Goal: Check status

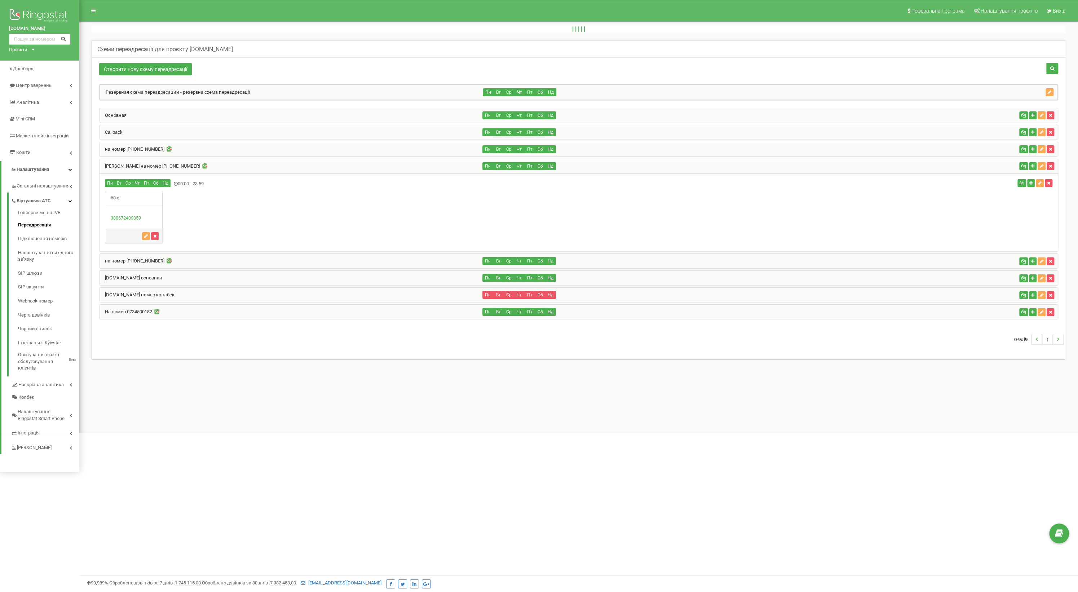
click at [182, 114] on div "Основная" at bounding box center [291, 115] width 383 height 14
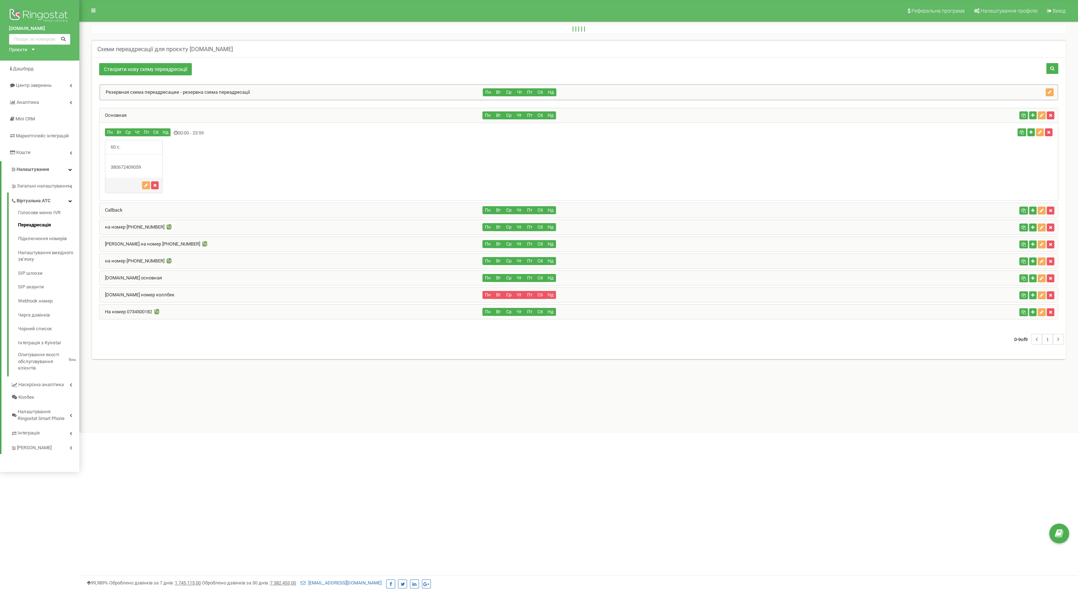
click at [170, 116] on div "Основная" at bounding box center [291, 115] width 383 height 14
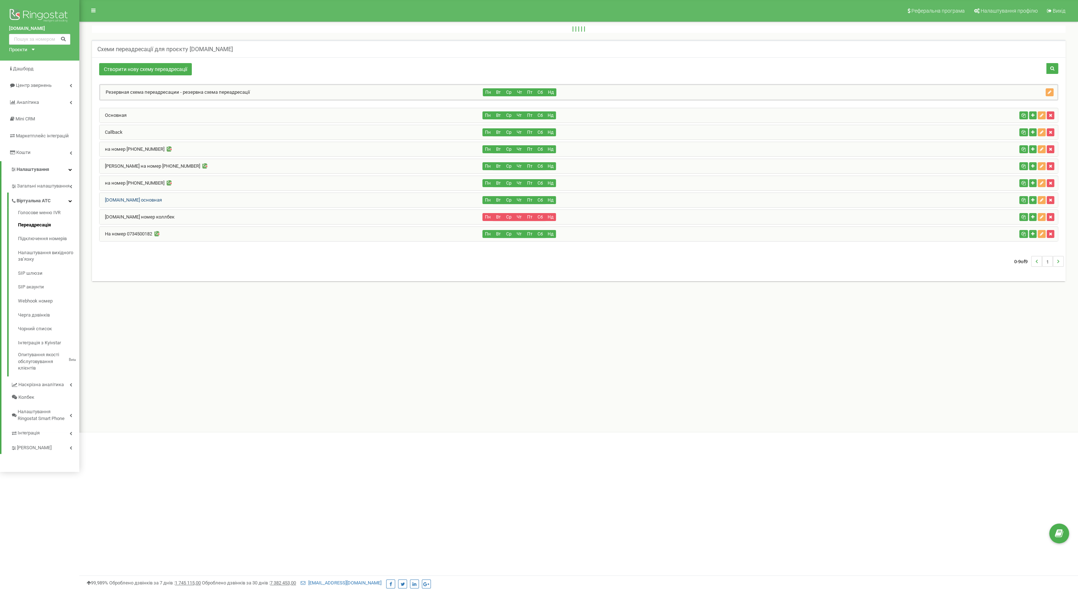
click at [132, 197] on link "apteka-tlv-ua.com основная" at bounding box center [131, 199] width 62 height 5
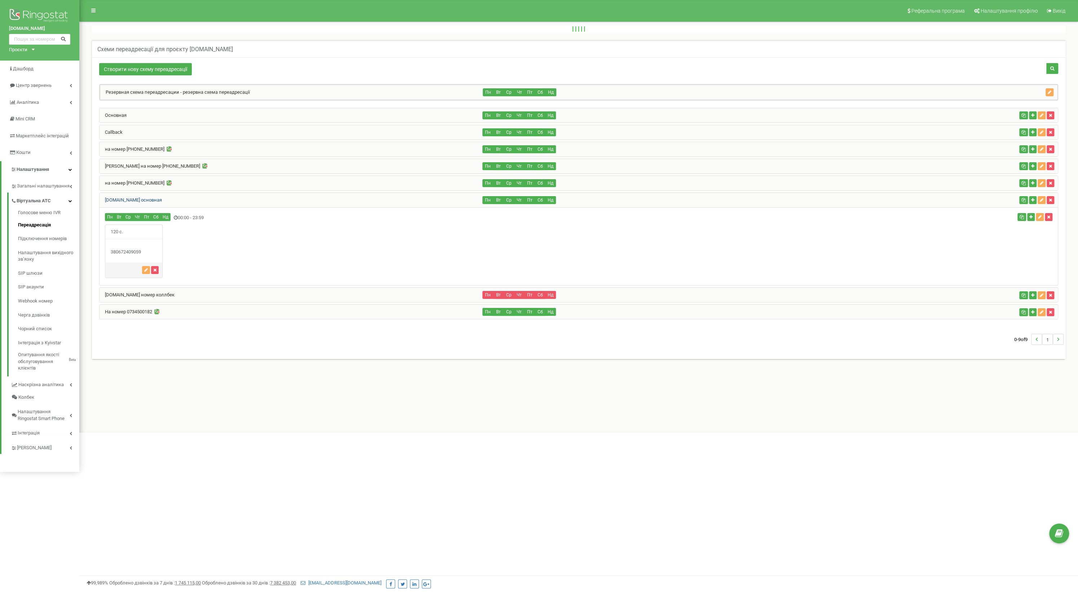
click at [132, 197] on link "apteka-tlv-ua.com основная" at bounding box center [131, 199] width 62 height 5
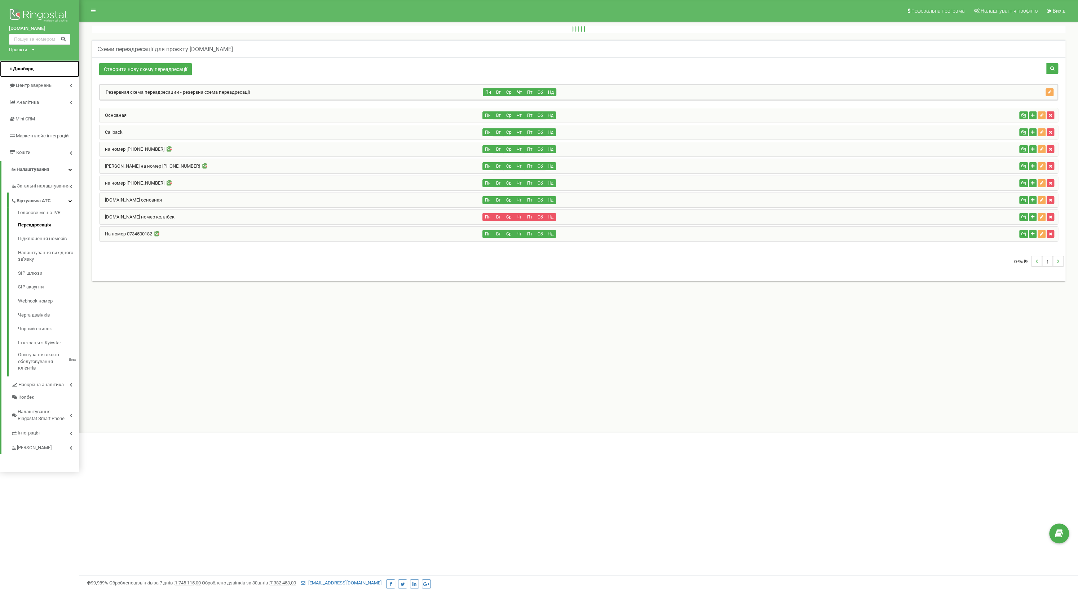
click at [27, 66] on span "Дашборд" at bounding box center [21, 69] width 25 height 7
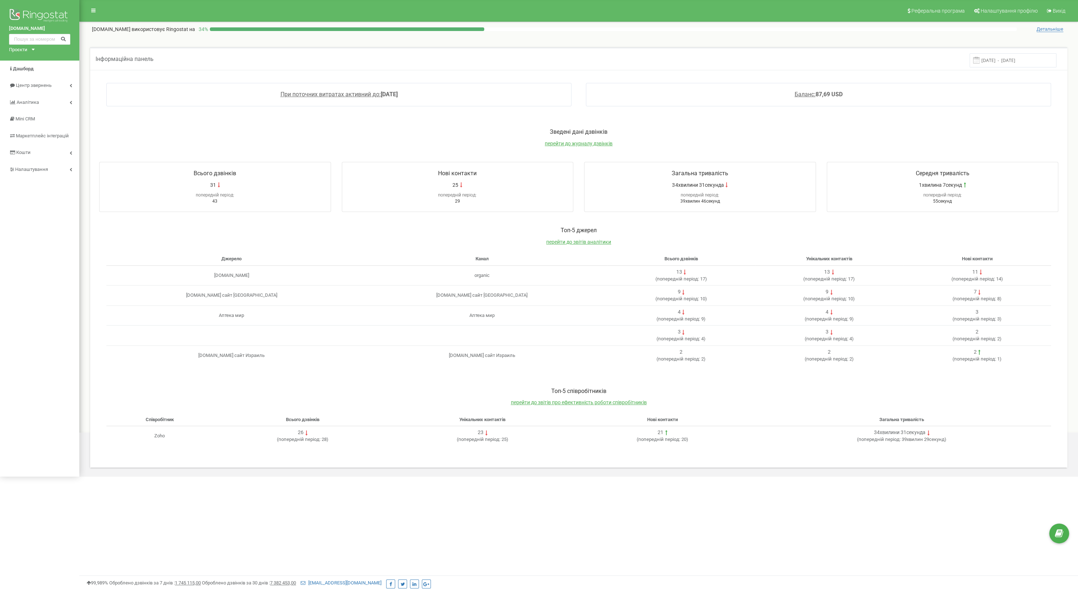
click at [1003, 62] on input "[DATE] - [DATE]" at bounding box center [1013, 60] width 87 height 14
click at [934, 147] on div "21" at bounding box center [933, 148] width 9 height 9
click at [1028, 188] on span "Застосувати" at bounding box center [1030, 191] width 27 height 6
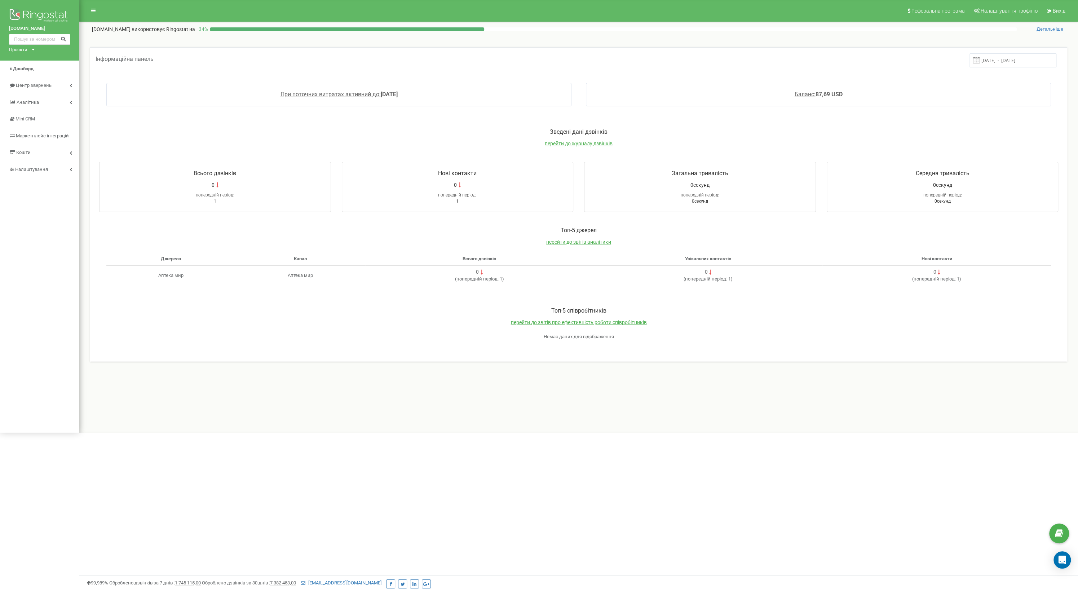
click at [1022, 63] on input "[DATE] - [DATE]" at bounding box center [1013, 60] width 87 height 14
click at [922, 147] on div "20" at bounding box center [919, 148] width 9 height 9
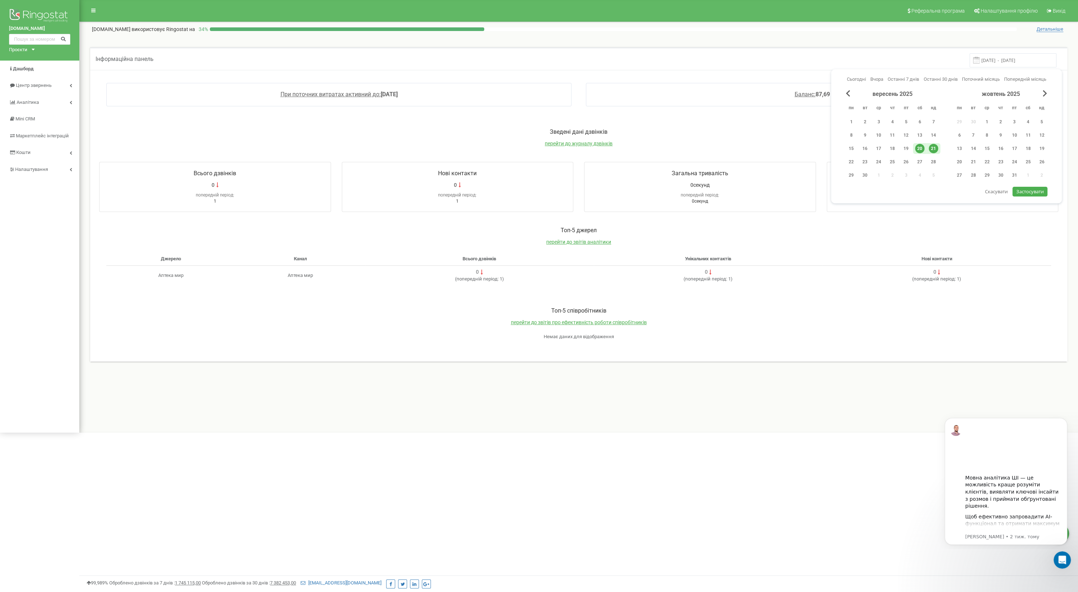
click at [919, 145] on div "20" at bounding box center [919, 148] width 9 height 9
click at [1029, 188] on span "Застосувати" at bounding box center [1030, 191] width 27 height 6
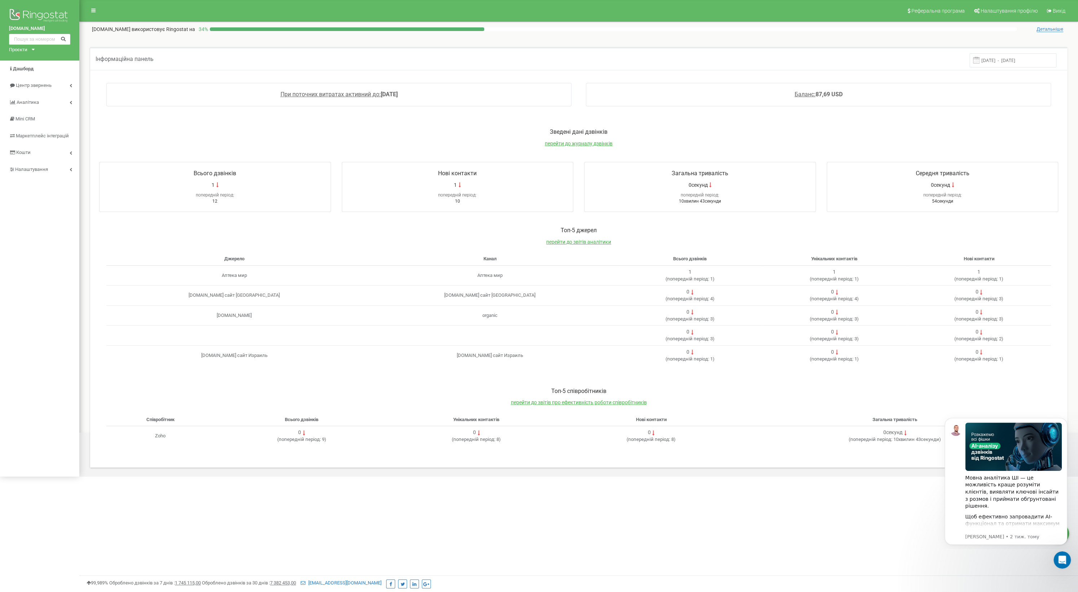
click at [1020, 61] on input "[DATE] - [DATE]" at bounding box center [1013, 60] width 87 height 14
click at [906, 146] on div "19" at bounding box center [906, 148] width 9 height 9
click at [1030, 192] on span "Застосувати" at bounding box center [1030, 191] width 27 height 6
type input "[DATE] - [DATE]"
